Goal: Find specific page/section: Find specific page/section

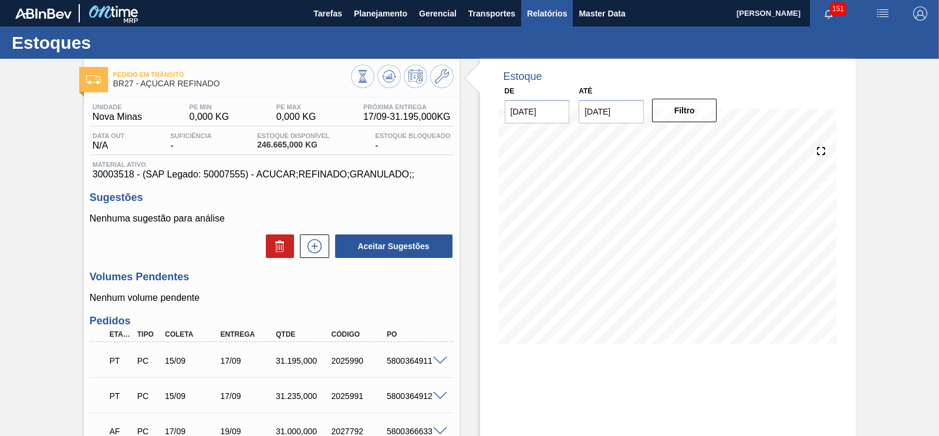
click at [540, 20] on button "Relatórios" at bounding box center [547, 13] width 52 height 26
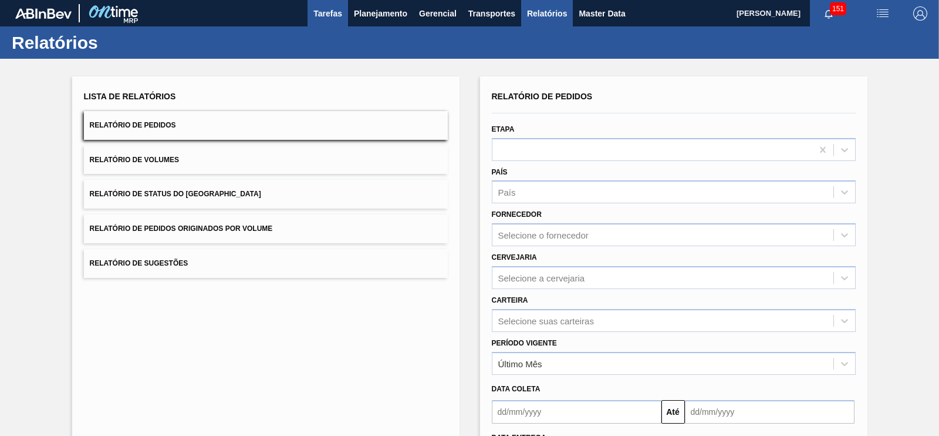
click at [346, 8] on button "Tarefas" at bounding box center [328, 13] width 41 height 26
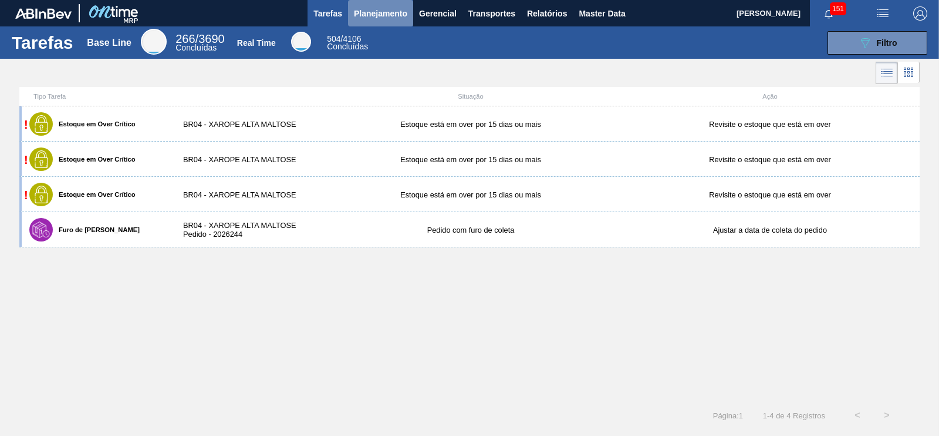
click at [371, 11] on span "Planejamento" at bounding box center [380, 13] width 53 height 14
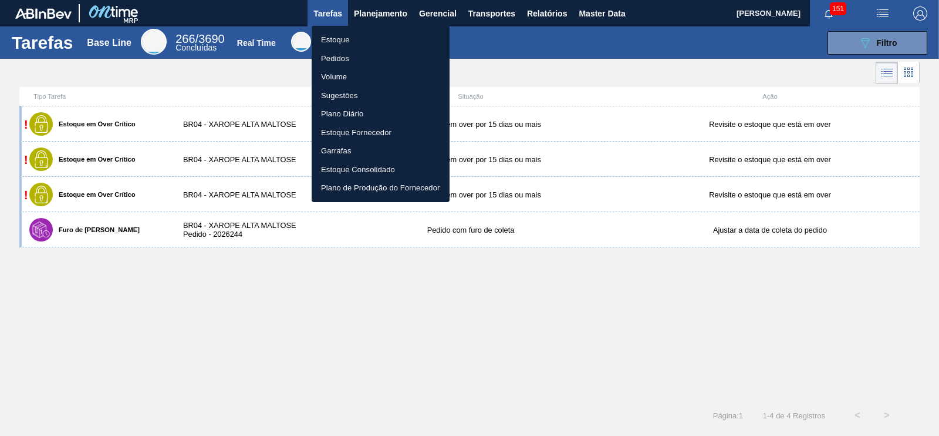
click at [335, 14] on div at bounding box center [469, 218] width 939 height 436
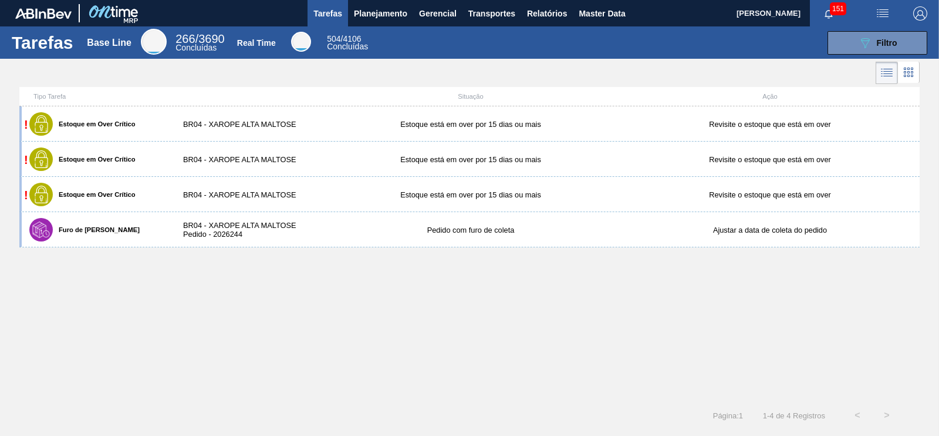
click at [333, 15] on span "Tarefas" at bounding box center [327, 13] width 29 height 14
click at [362, 10] on span "Planejamento" at bounding box center [380, 13] width 53 height 14
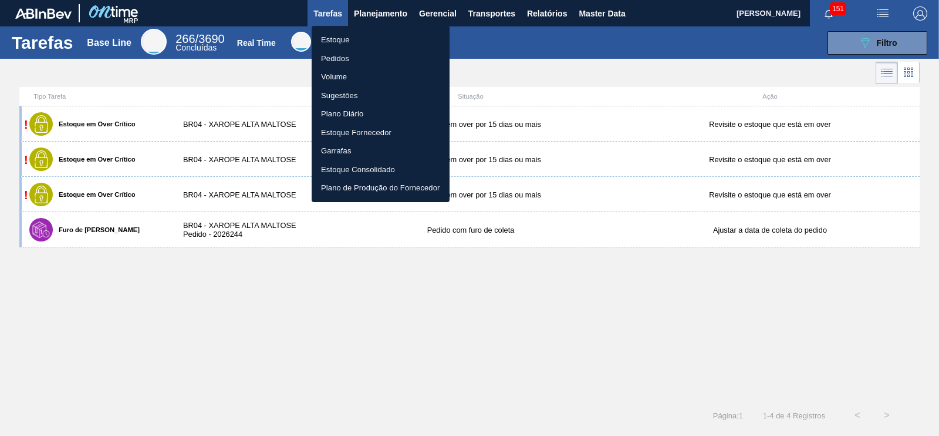
click at [339, 38] on li "Estoque" at bounding box center [381, 40] width 138 height 19
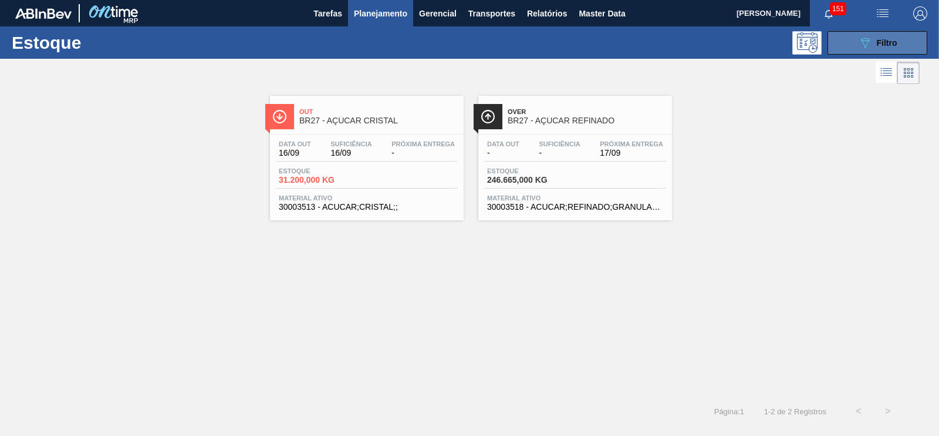
click at [849, 49] on button "089F7B8B-B2A5-4AFE-B5C0-19BA573D28AC Filtro" at bounding box center [878, 42] width 100 height 23
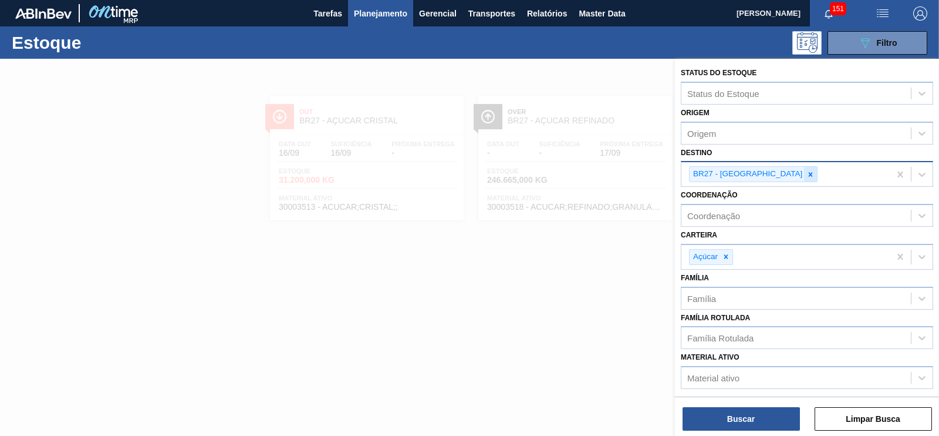
click at [804, 168] on div at bounding box center [810, 174] width 13 height 15
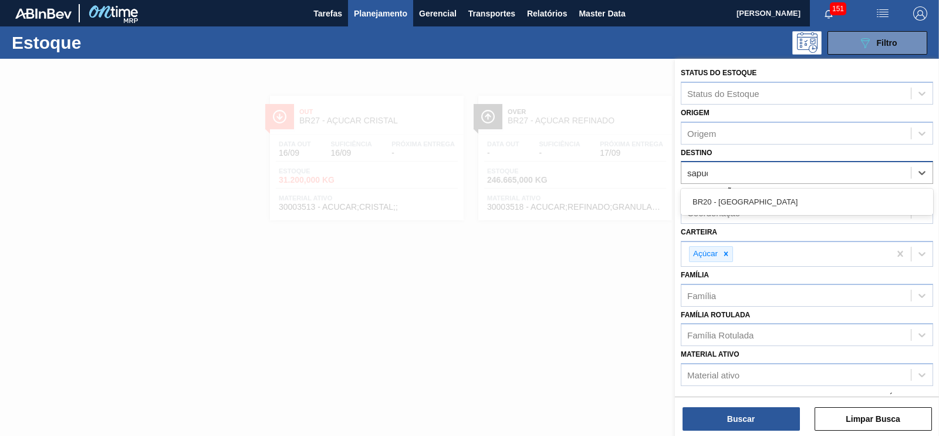
type input "sapuca"
click at [721, 200] on div "BR20 - [GEOGRAPHIC_DATA]" at bounding box center [807, 202] width 252 height 22
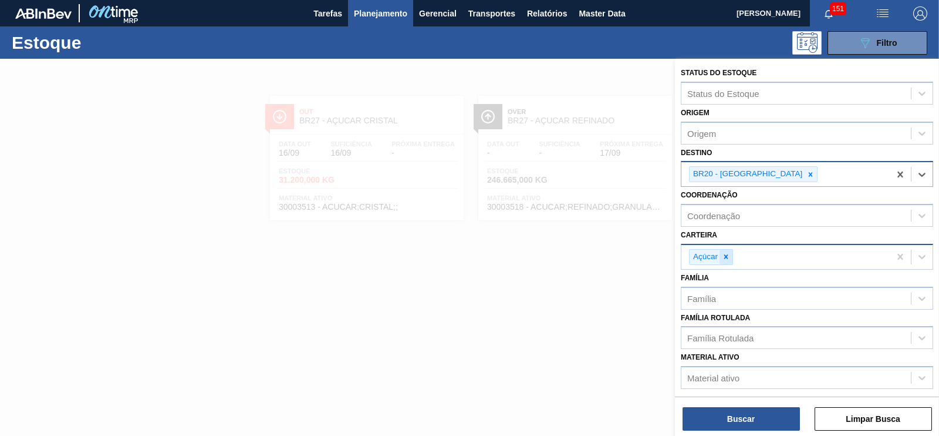
click at [728, 252] on icon at bounding box center [726, 256] width 8 height 8
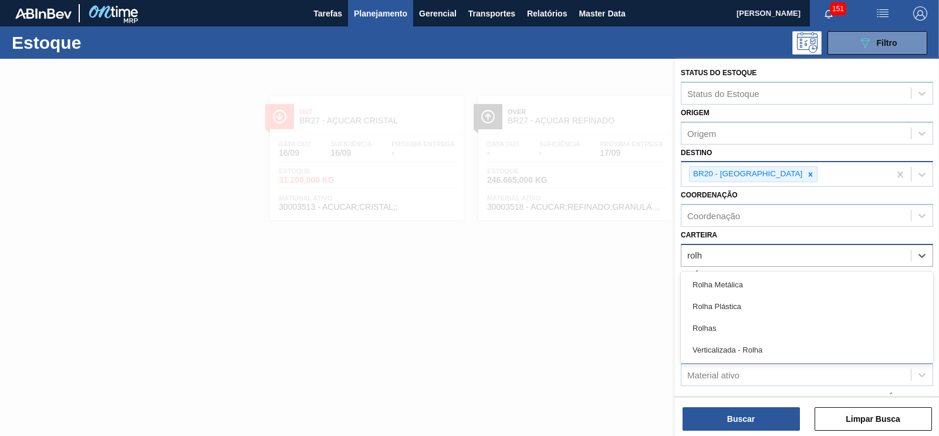
type input "rolha"
click at [731, 302] on div "Rolha Plástica" at bounding box center [807, 306] width 252 height 22
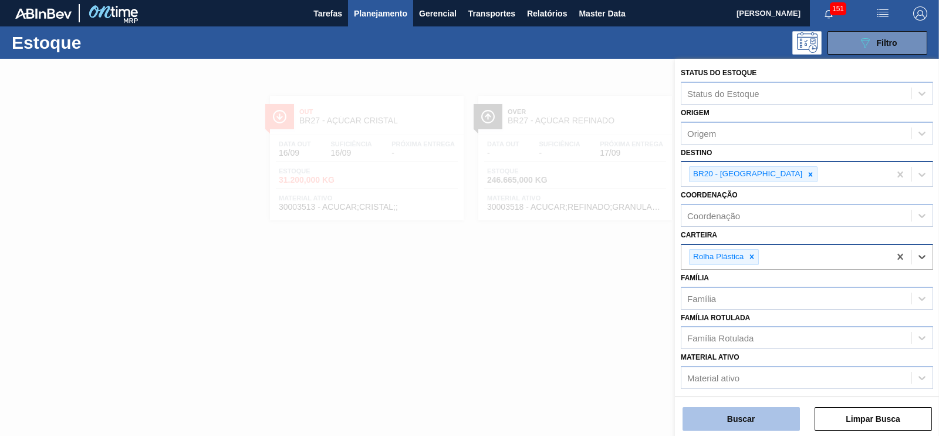
click at [755, 410] on button "Buscar" at bounding box center [741, 418] width 117 height 23
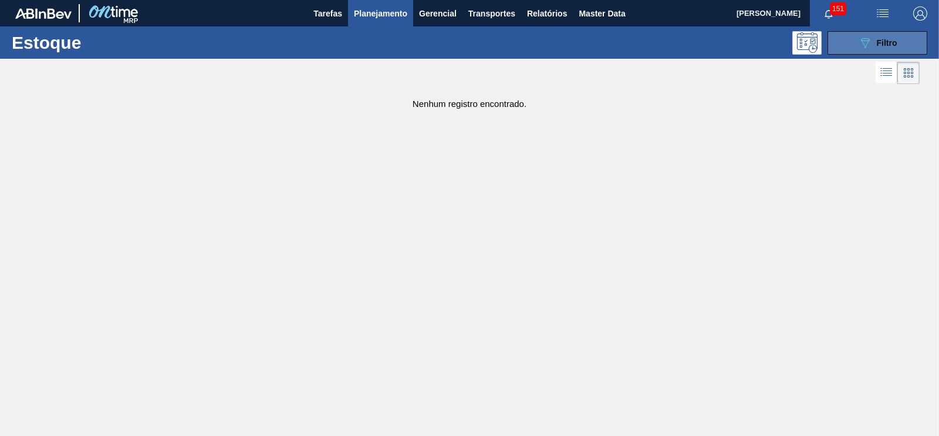
click at [861, 48] on icon "089F7B8B-B2A5-4AFE-B5C0-19BA573D28AC" at bounding box center [865, 43] width 14 height 14
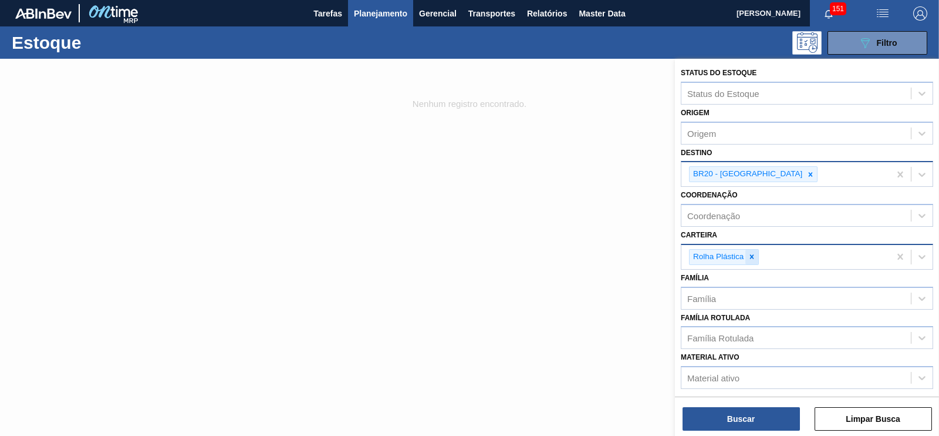
click at [754, 254] on icon at bounding box center [752, 256] width 8 height 8
click at [708, 290] on div "Família" at bounding box center [701, 295] width 29 height 10
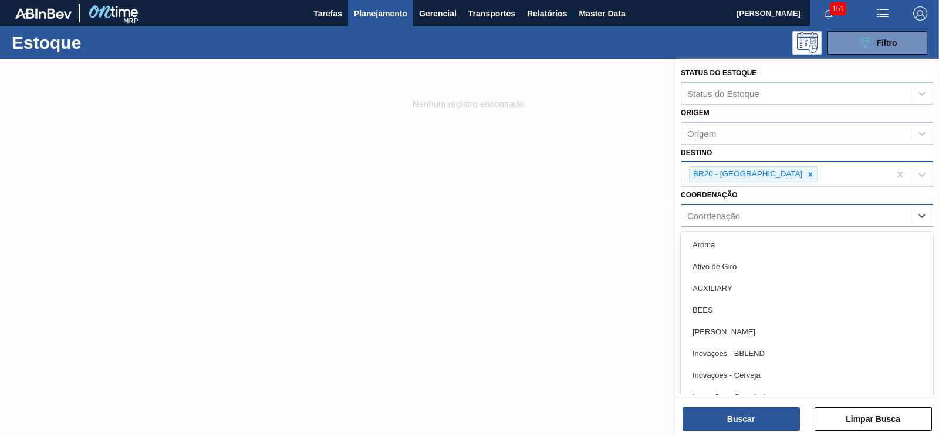
click at [713, 213] on div "Coordenação" at bounding box center [713, 216] width 53 height 10
click at [757, 209] on div "Coordenação" at bounding box center [797, 215] width 230 height 17
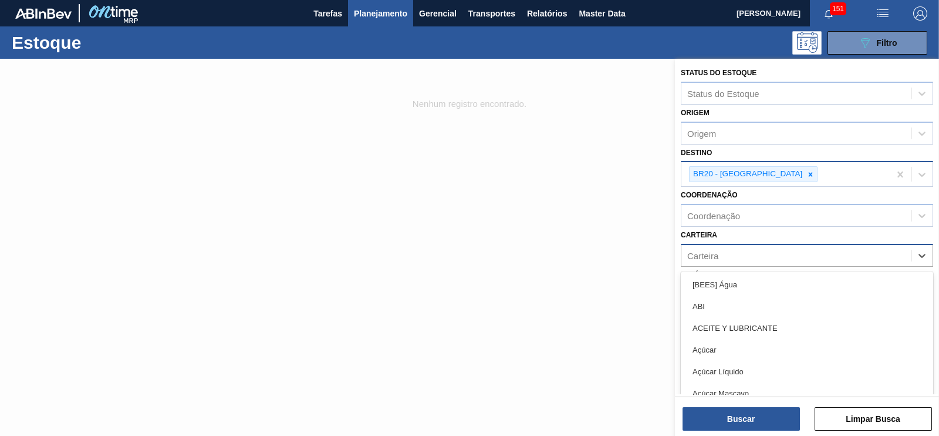
click at [725, 257] on div "Carteira" at bounding box center [797, 255] width 230 height 17
type input "rolha"
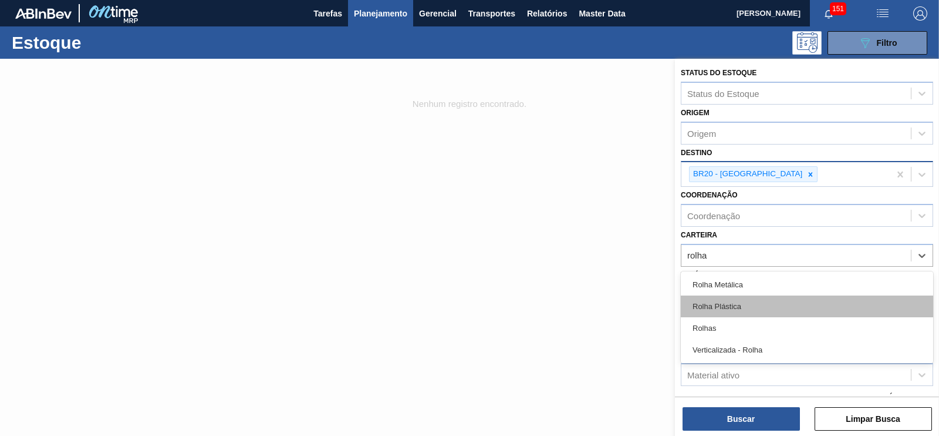
click at [722, 302] on div "Rolha Plástica" at bounding box center [807, 306] width 252 height 22
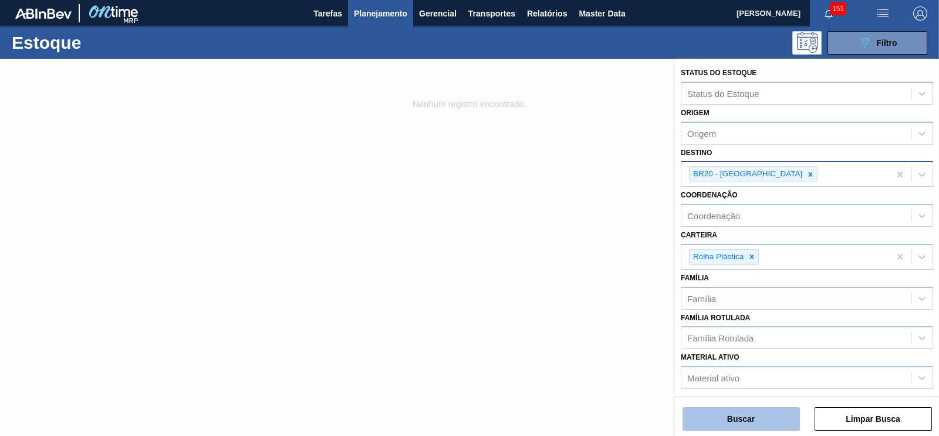
click at [729, 412] on button "Buscar" at bounding box center [741, 418] width 117 height 23
